Goal: Task Accomplishment & Management: Manage account settings

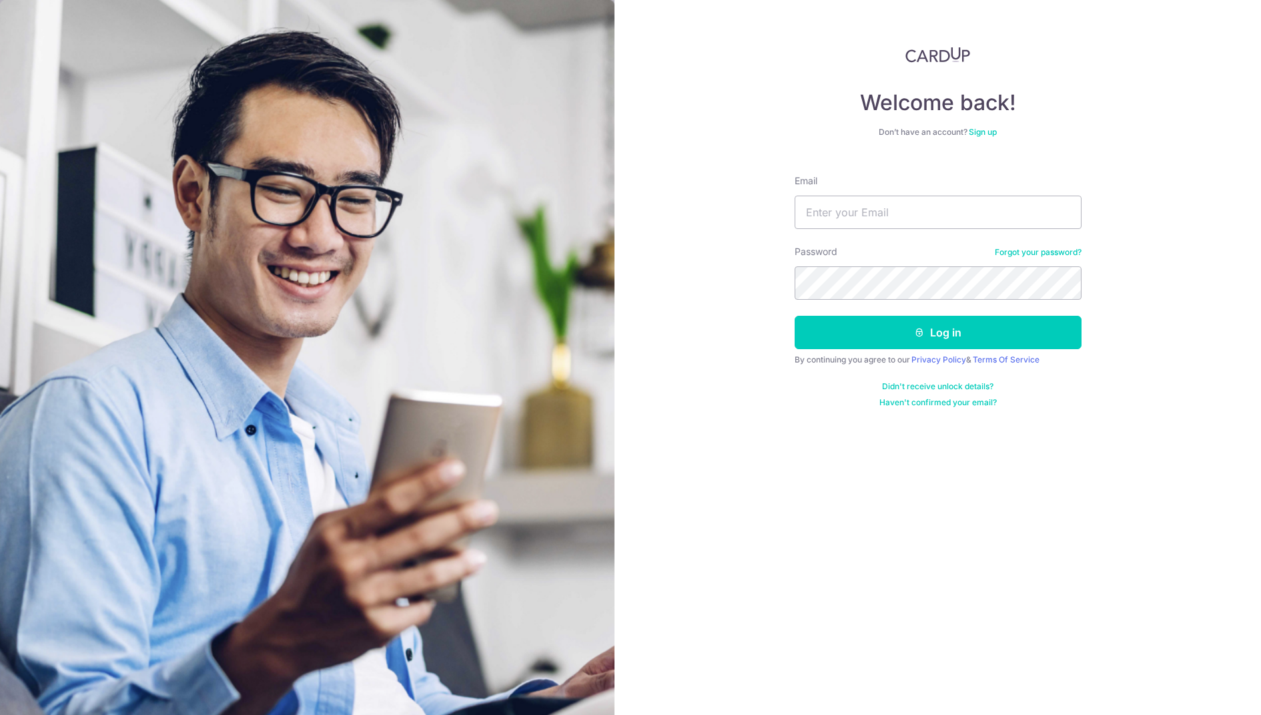
click at [837, 194] on div "Email" at bounding box center [938, 201] width 287 height 55
click at [840, 222] on input "Email" at bounding box center [938, 212] width 287 height 33
type input "[EMAIL_ADDRESS][DOMAIN_NAME]"
click at [899, 322] on button "Log in" at bounding box center [938, 332] width 287 height 33
